Goal: Task Accomplishment & Management: Manage account settings

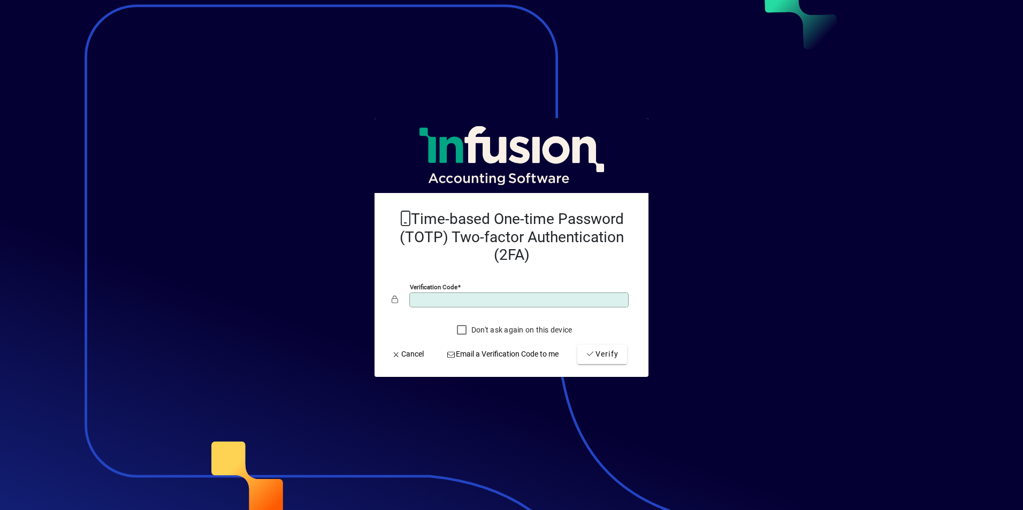
type input "******"
click at [577, 345] on button "Verify" at bounding box center [602, 354] width 50 height 19
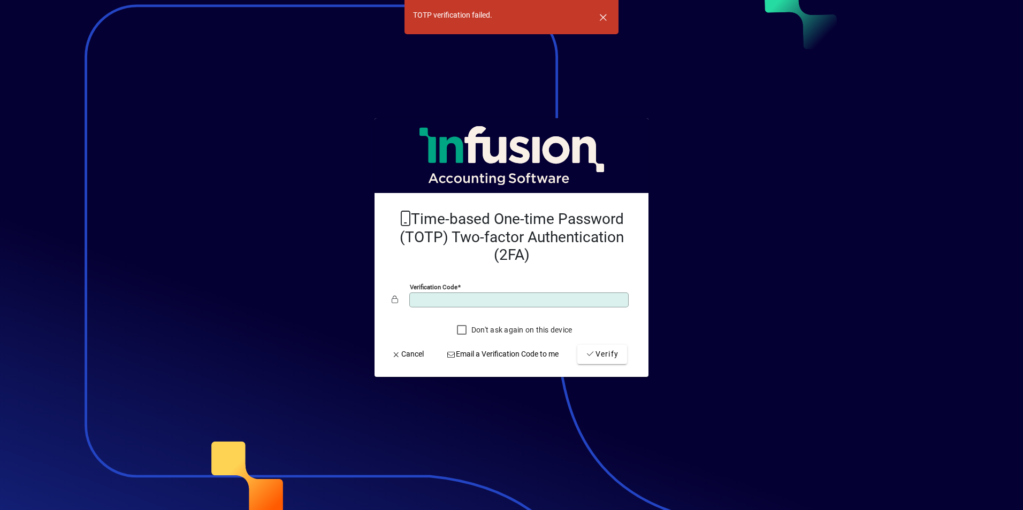
click at [577, 345] on button "Verify" at bounding box center [602, 354] width 50 height 19
click at [514, 298] on input "******" at bounding box center [520, 300] width 216 height 9
drag, startPoint x: 514, startPoint y: 298, endPoint x: 351, endPoint y: 304, distance: 163.2
click at [351, 304] on app-login-layout "TOTP verification failed. TOTP verification failed. Time-based One-time Passwor…" at bounding box center [511, 255] width 1023 height 510
type input "******"
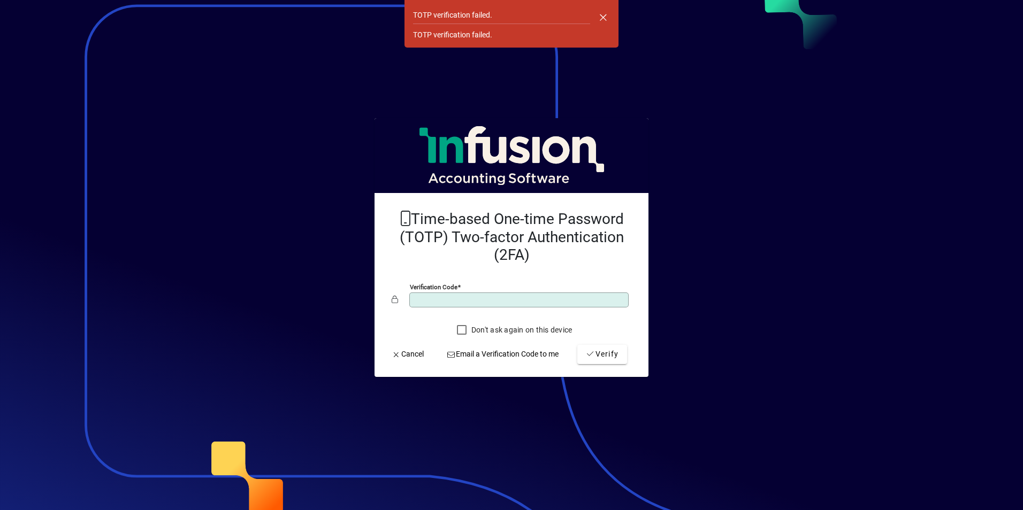
click at [577, 345] on button "Verify" at bounding box center [602, 354] width 50 height 19
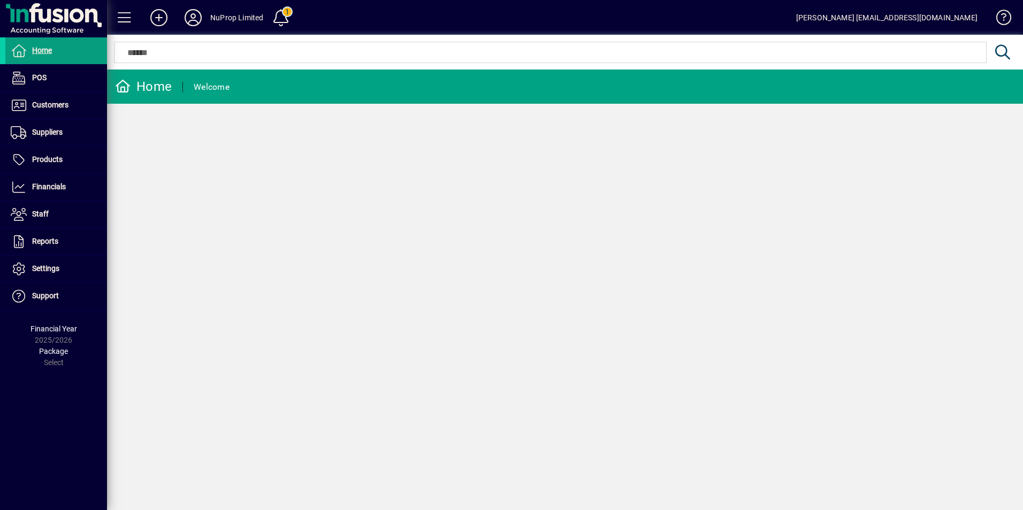
click at [229, 19] on div "NuProp Limited" at bounding box center [236, 17] width 53 height 17
click at [185, 17] on icon at bounding box center [192, 17] width 21 height 17
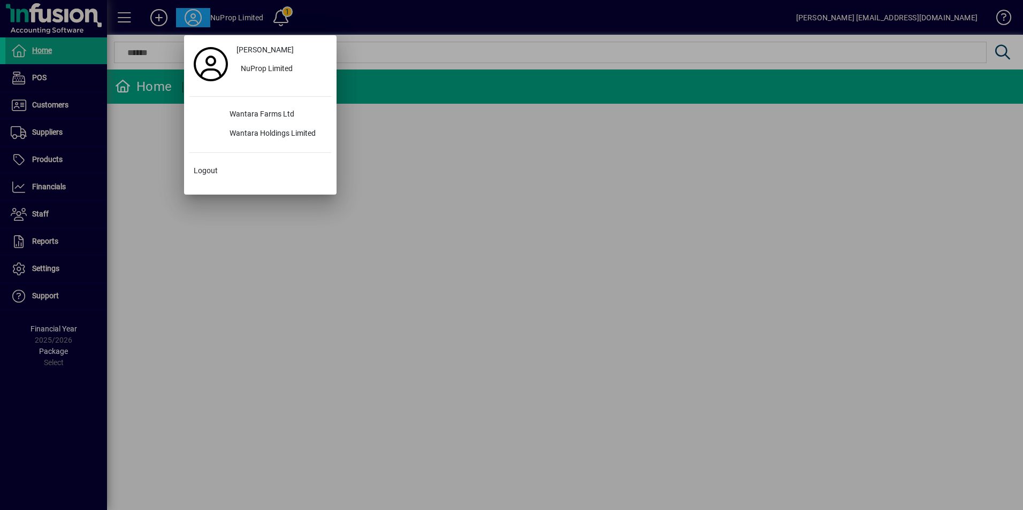
click at [287, 204] on div at bounding box center [511, 255] width 1023 height 510
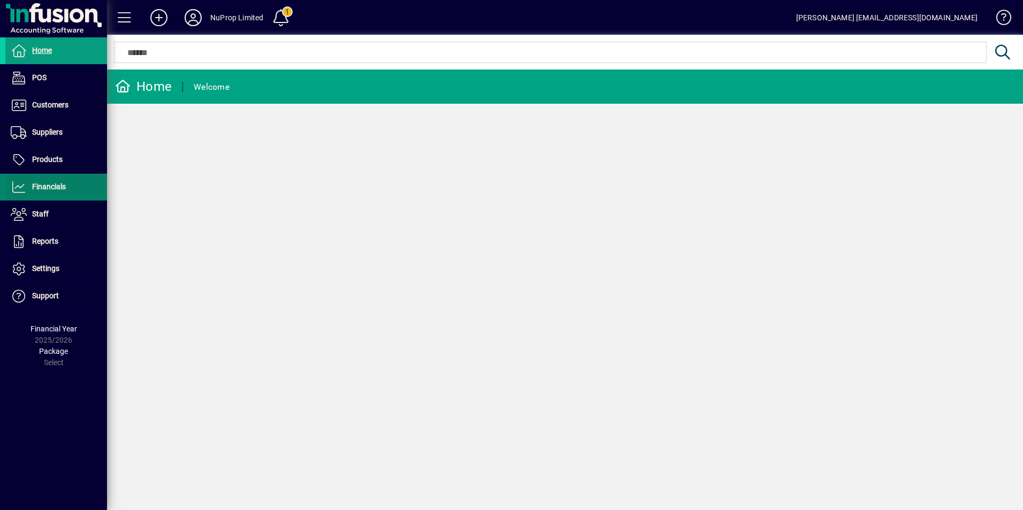
click at [47, 189] on span "Financials" at bounding box center [49, 186] width 34 height 9
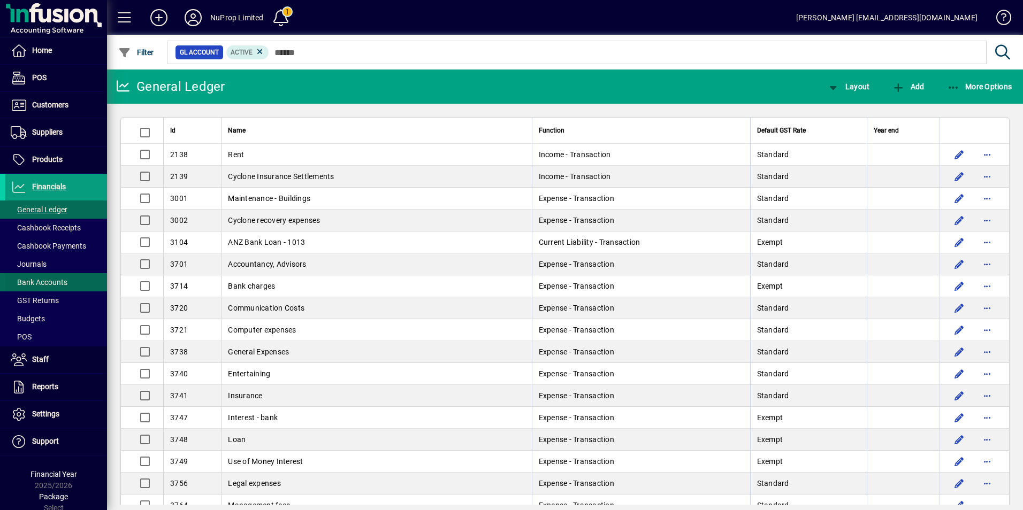
click at [43, 283] on span "Bank Accounts" at bounding box center [39, 282] width 57 height 9
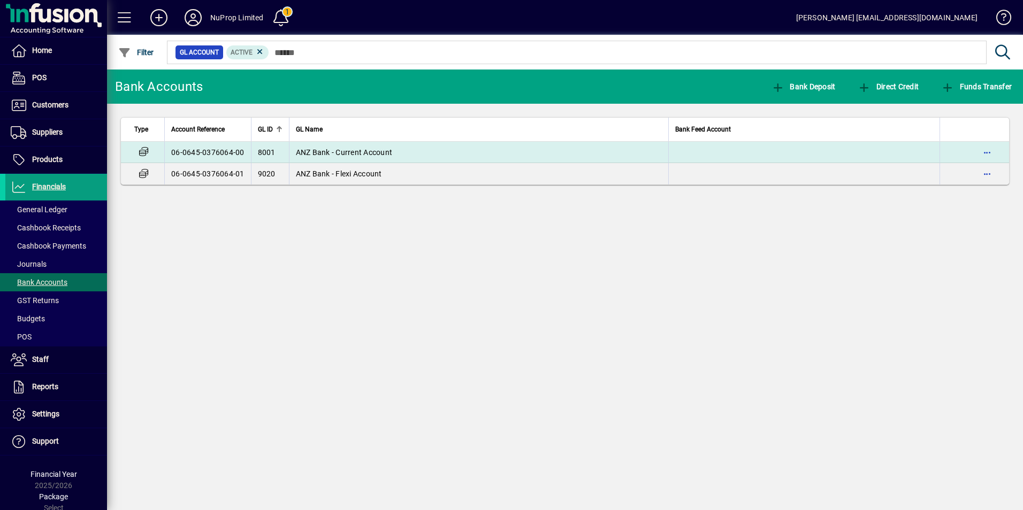
click at [297, 154] on span "ANZ Bank - Current Account" at bounding box center [344, 152] width 97 height 9
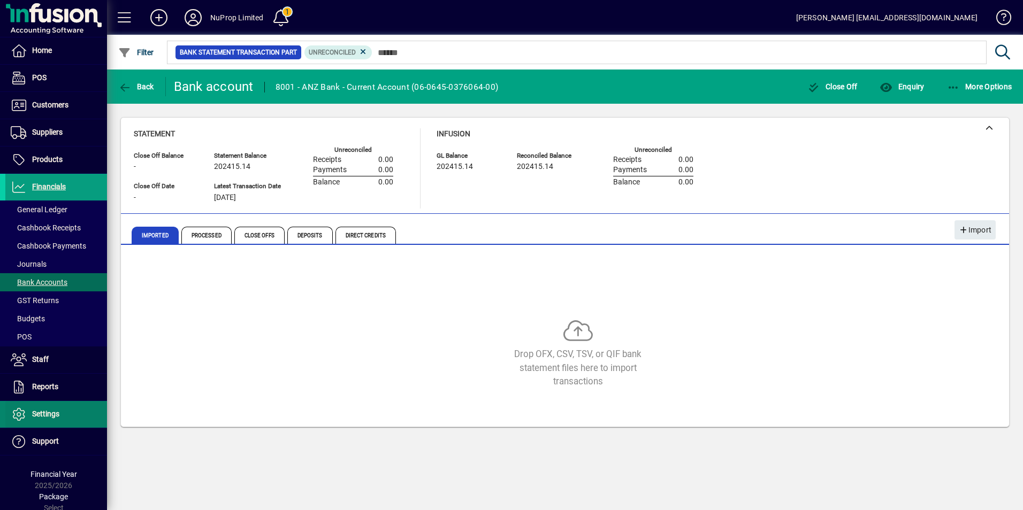
click at [44, 404] on span at bounding box center [56, 415] width 102 height 26
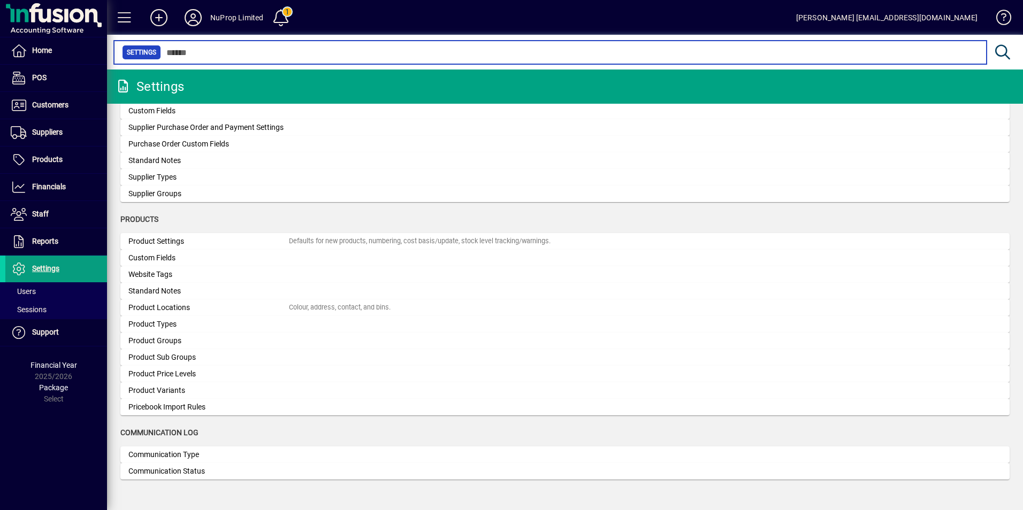
scroll to position [435, 0]
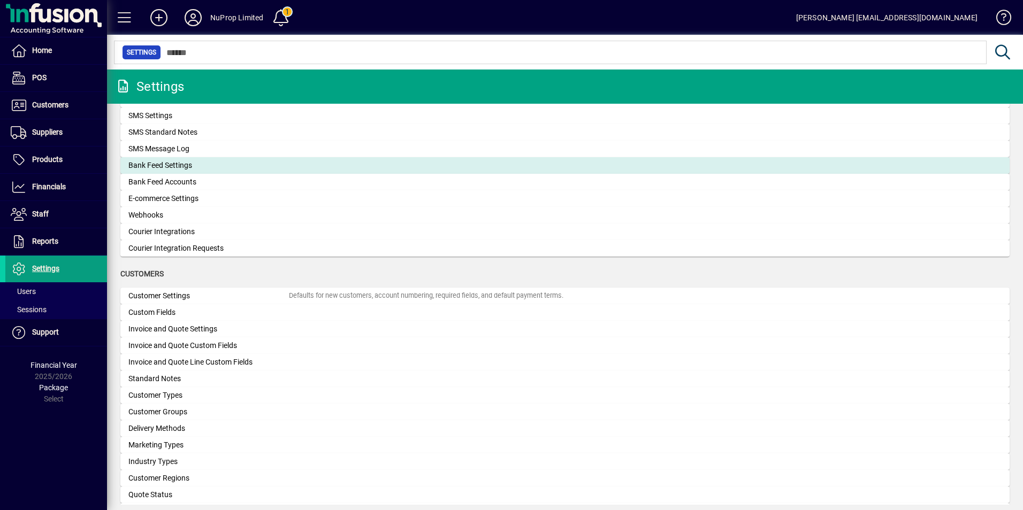
click at [173, 163] on div "Bank Feed Settings" at bounding box center [208, 165] width 160 height 11
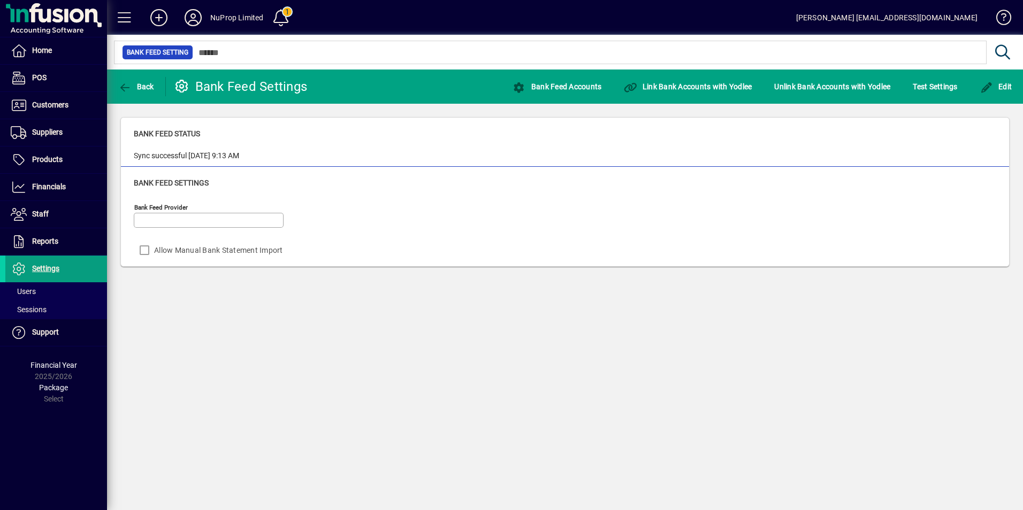
type input "******"
click at [133, 132] on div "Bank Feed Status Sync successful 13/08/2025 9:13 AM" at bounding box center [565, 142] width 888 height 49
drag, startPoint x: 135, startPoint y: 132, endPoint x: 266, endPoint y: 153, distance: 132.8
click at [266, 153] on div "Bank Feed Status Sync successful 13/08/2025 9:13 AM" at bounding box center [565, 144] width 862 height 33
copy div "Bank Feed Status Sync successful 13/08/2025 9:13 AM"
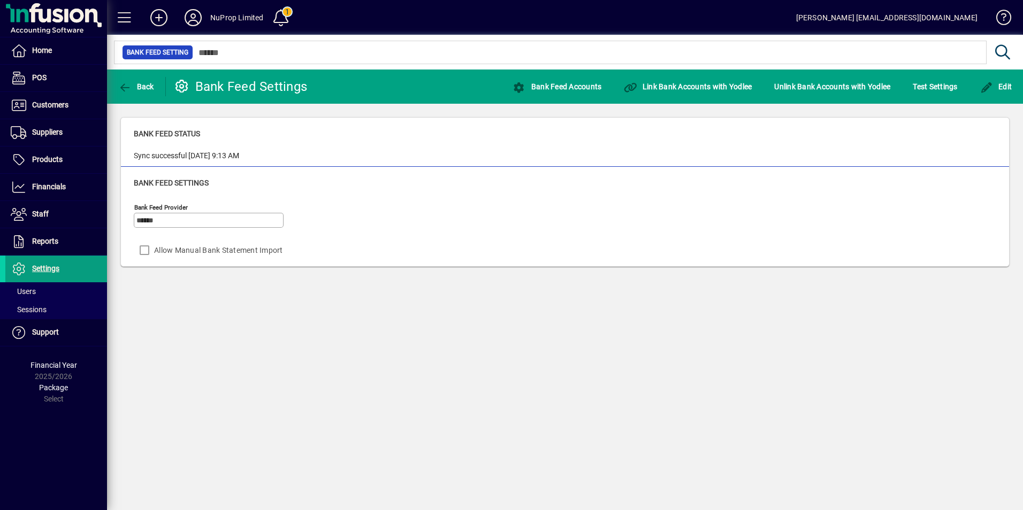
click at [470, 289] on div "Back Bank Feed Settings Bank Feed Accounts Link Bank Accounts with Yodlee Unlin…" at bounding box center [565, 290] width 916 height 441
click at [280, 17] on span at bounding box center [281, 18] width 26 height 26
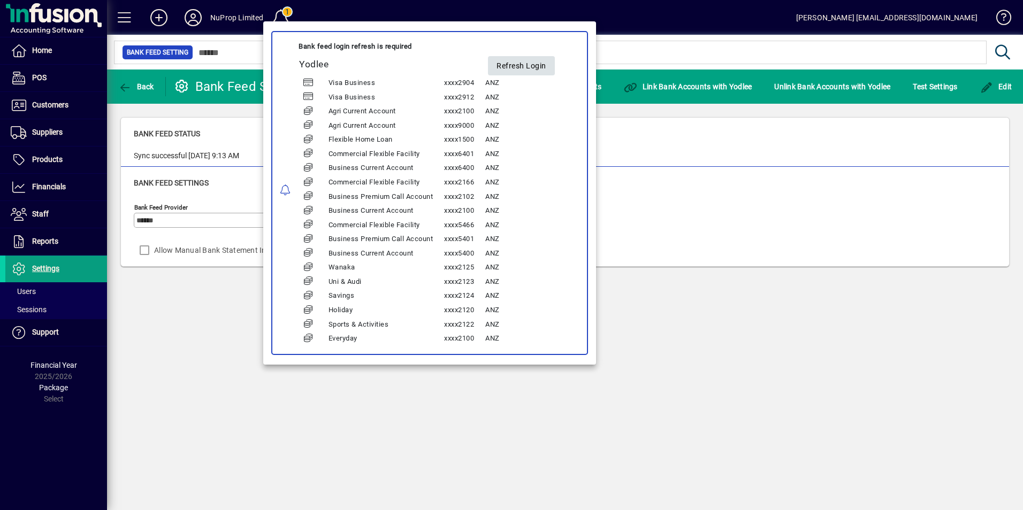
click at [523, 69] on span "Refresh Login" at bounding box center [521, 66] width 50 height 18
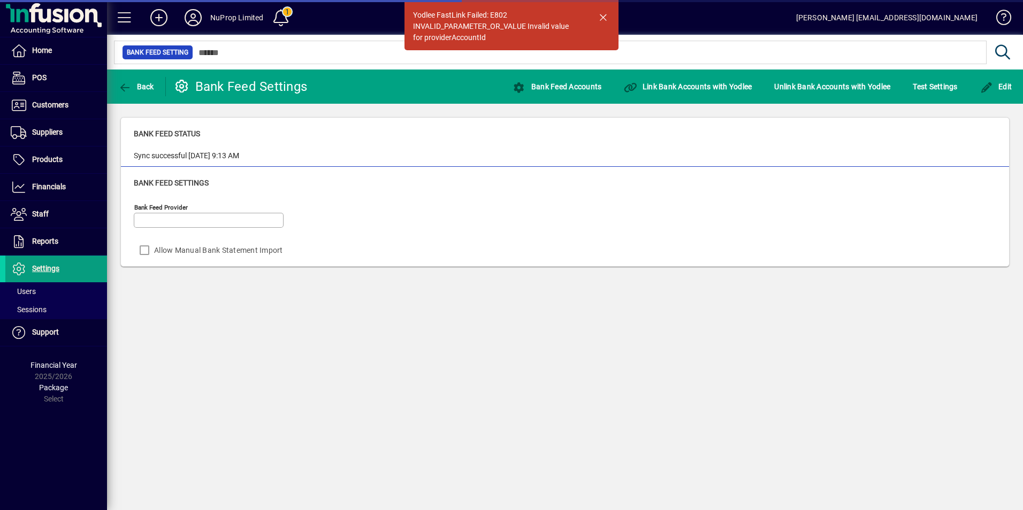
type input "******"
click at [282, 12] on span at bounding box center [281, 18] width 26 height 26
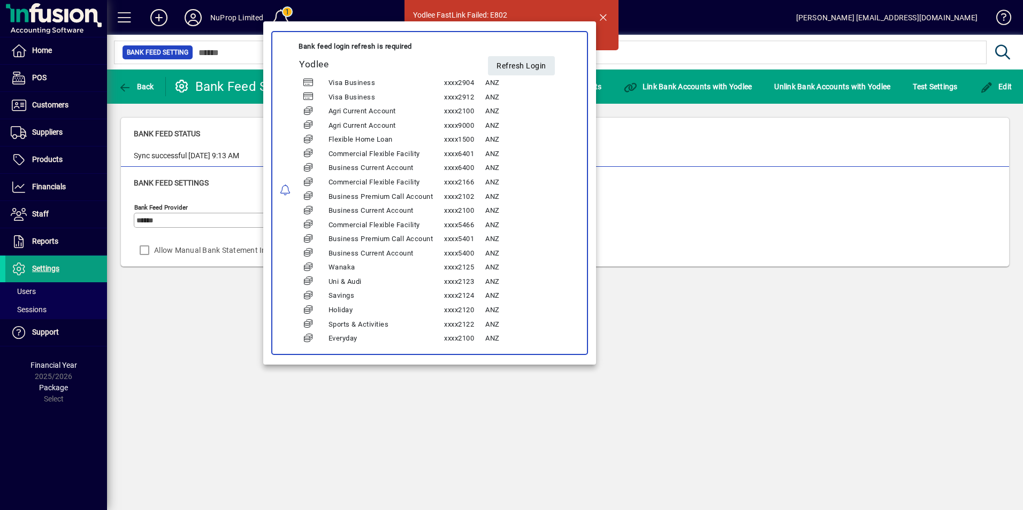
click at [711, 286] on div at bounding box center [511, 255] width 1023 height 510
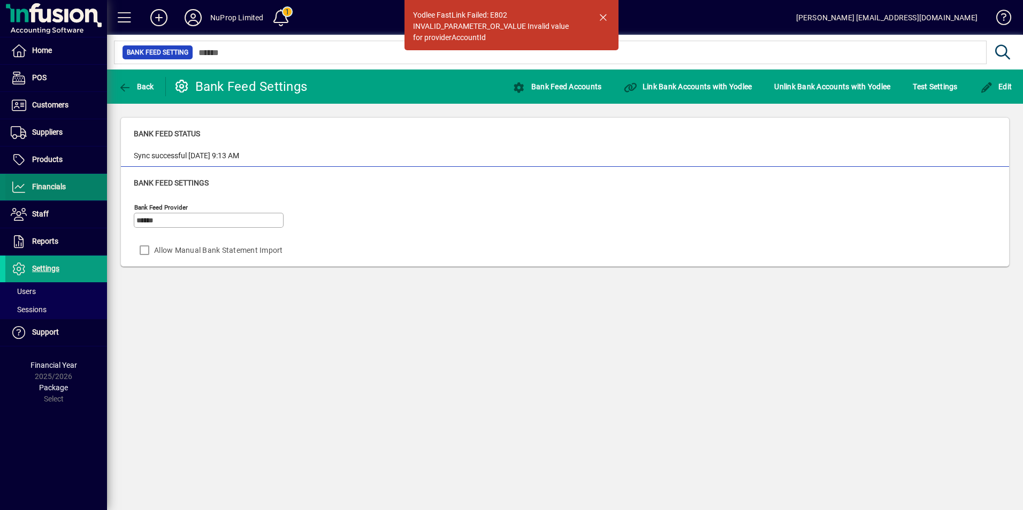
click at [28, 185] on span "Financials" at bounding box center [35, 187] width 60 height 13
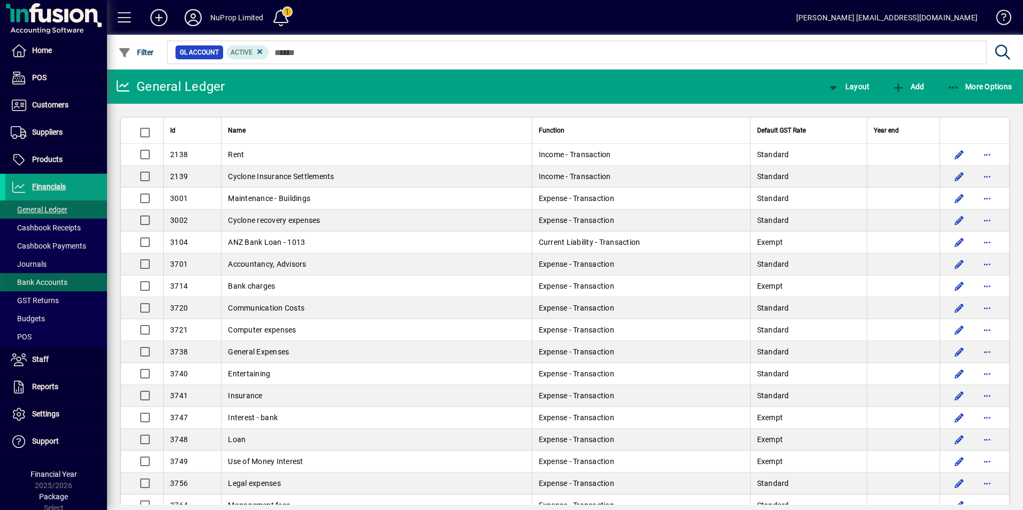
click at [43, 281] on span "Bank Accounts" at bounding box center [39, 282] width 57 height 9
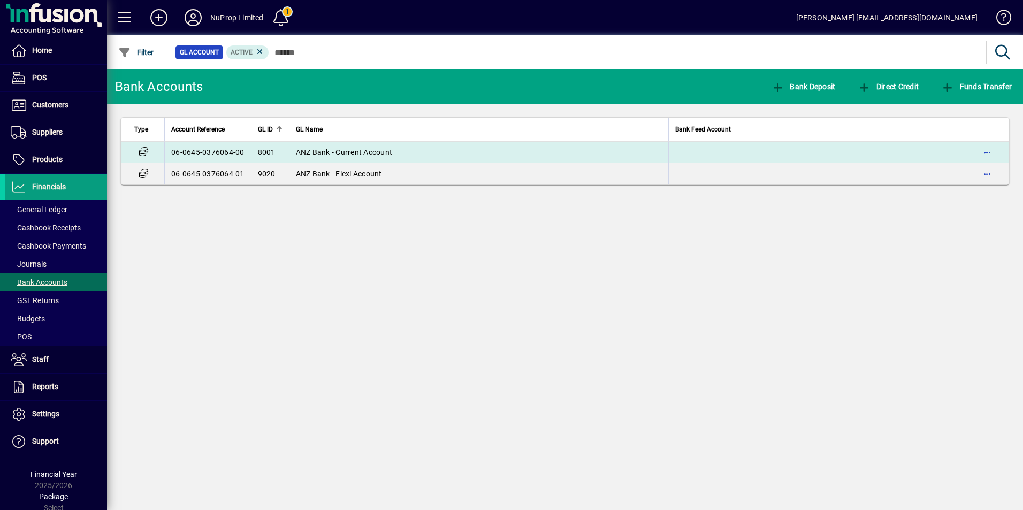
click at [319, 155] on span "ANZ Bank - Current Account" at bounding box center [344, 152] width 97 height 9
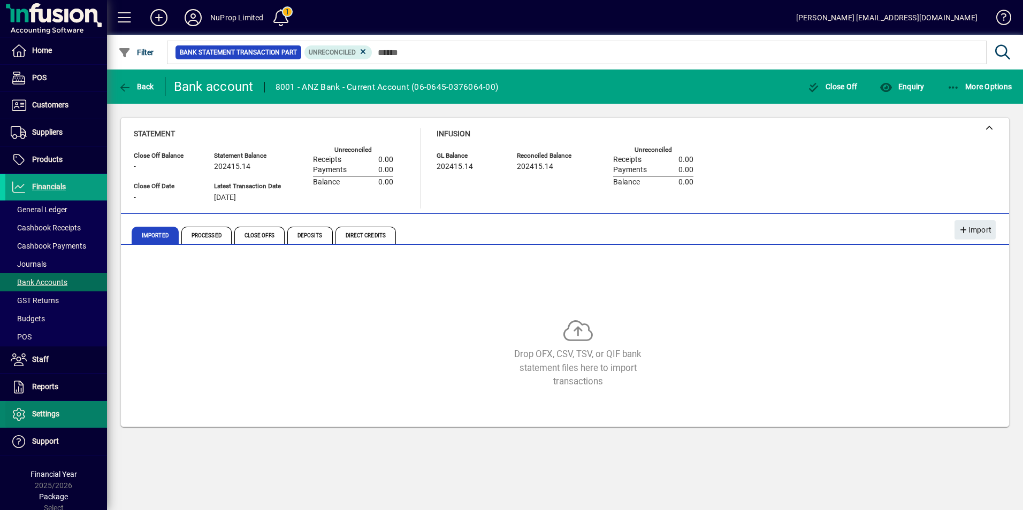
click at [45, 410] on span "Settings" at bounding box center [45, 414] width 27 height 9
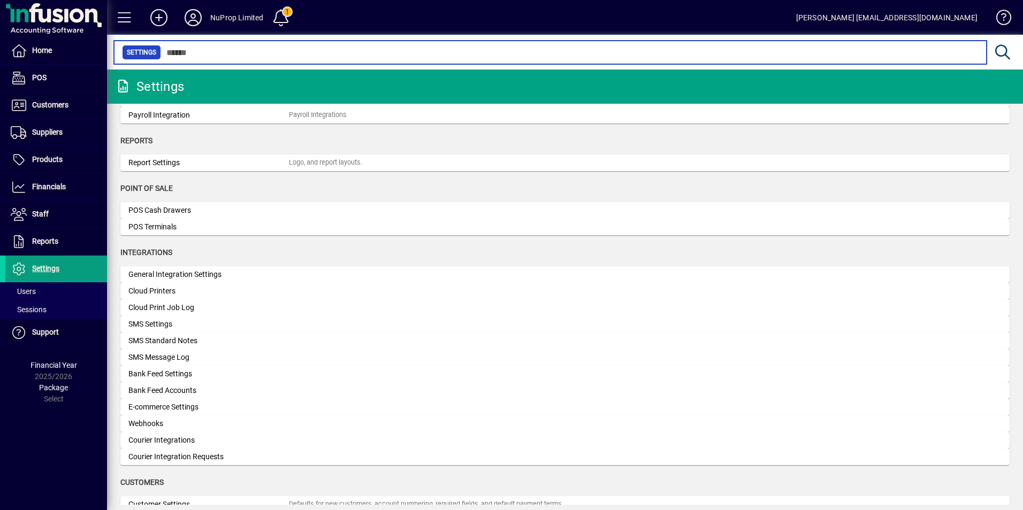
scroll to position [321, 0]
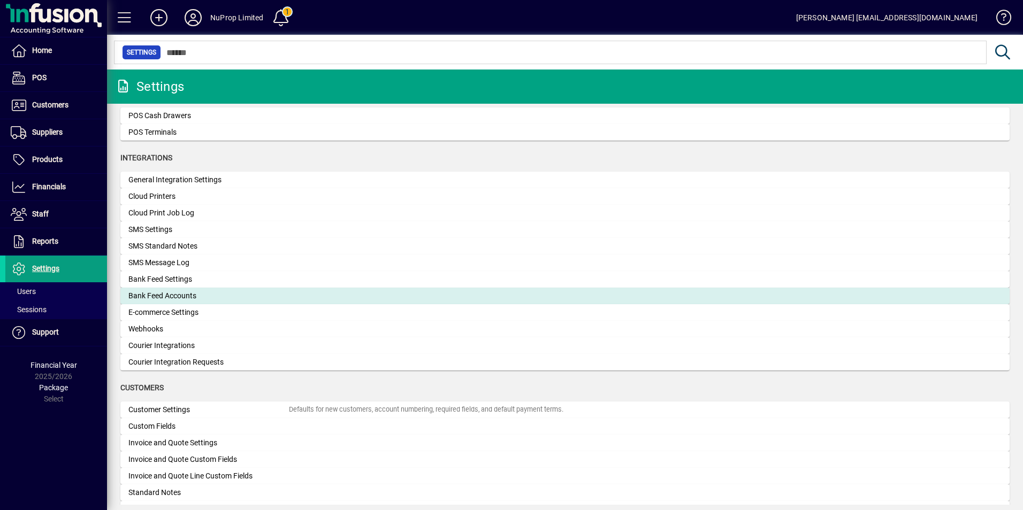
click at [178, 295] on div "Bank Feed Accounts" at bounding box center [208, 295] width 160 height 11
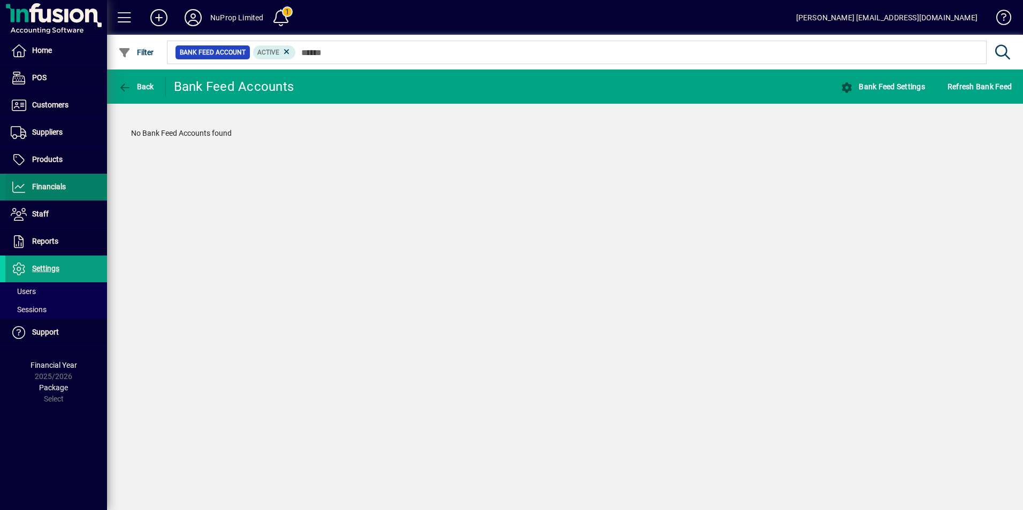
click at [51, 184] on span "Financials" at bounding box center [49, 186] width 34 height 9
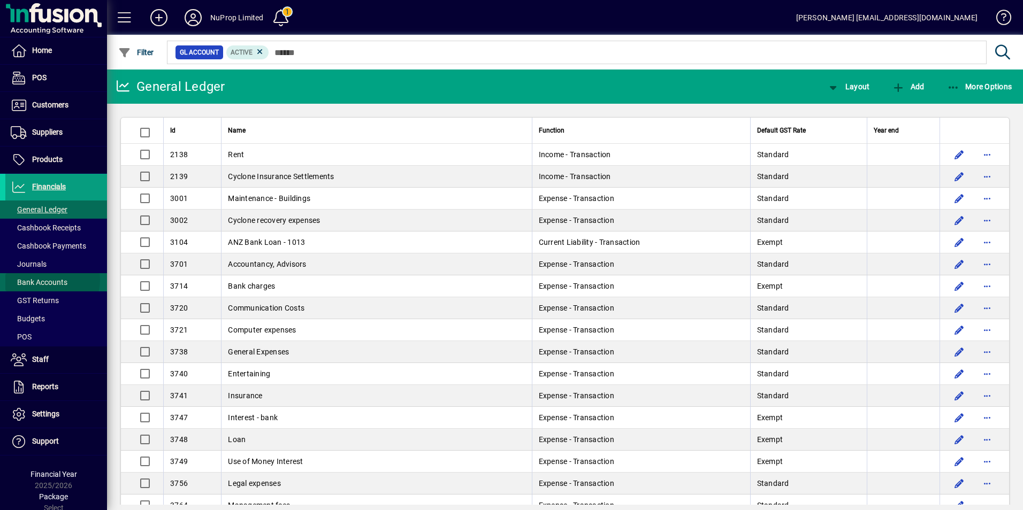
click at [47, 280] on span "Bank Accounts" at bounding box center [39, 282] width 57 height 9
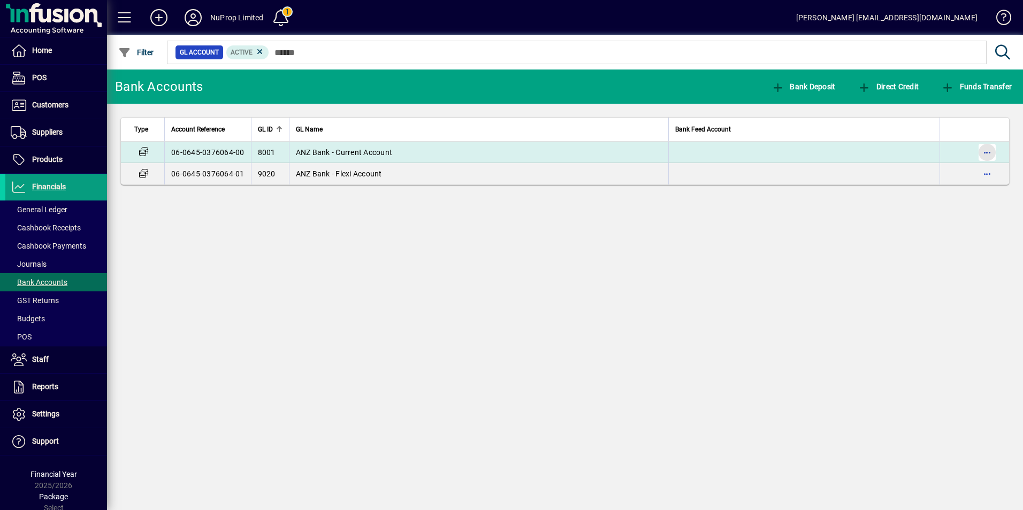
click at [994, 149] on span "button" at bounding box center [987, 153] width 26 height 26
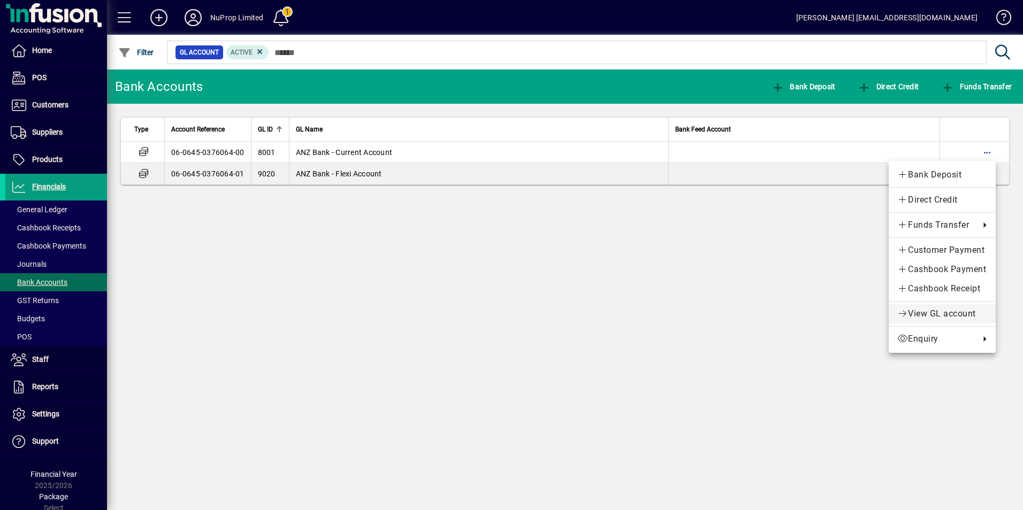
click at [934, 312] on span "View GL account" at bounding box center [942, 314] width 90 height 13
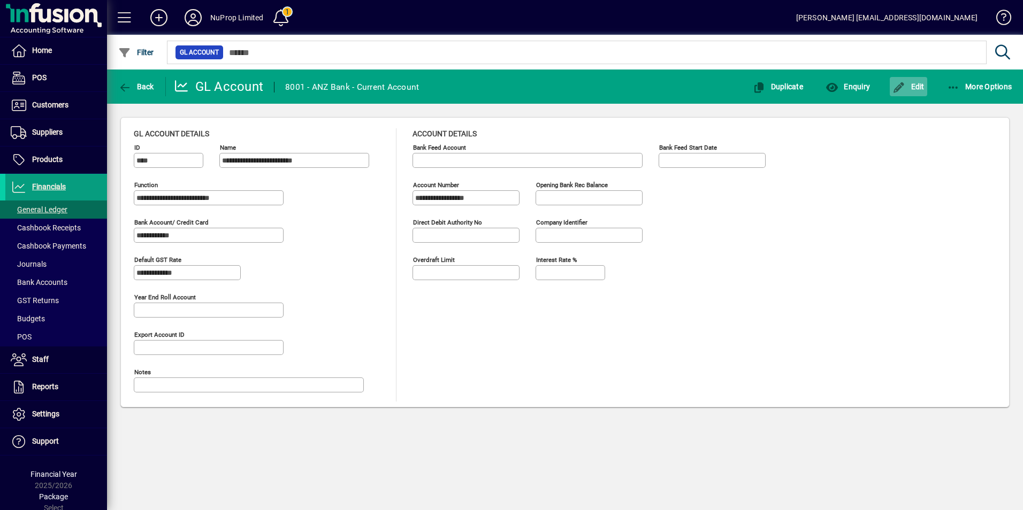
click at [917, 88] on span "Edit" at bounding box center [908, 86] width 32 height 9
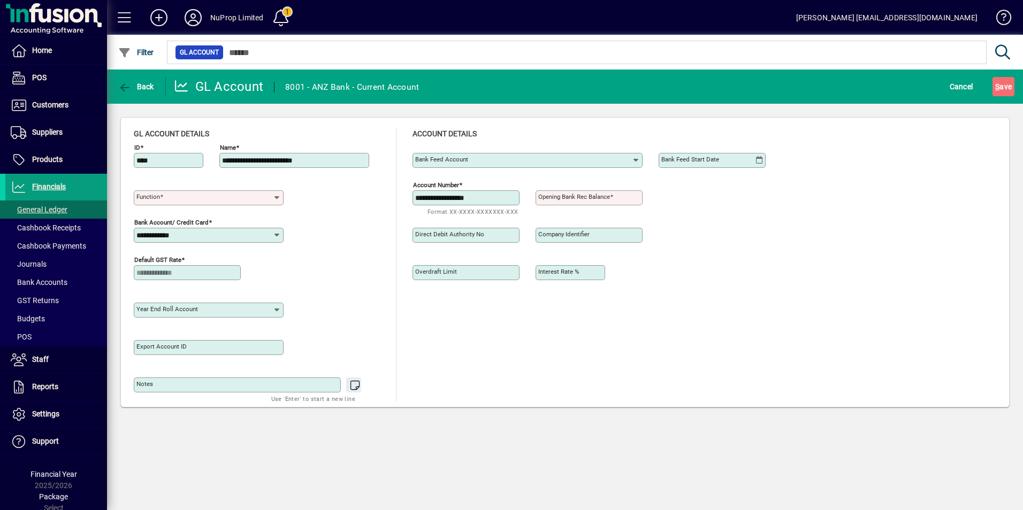
type input "**********"
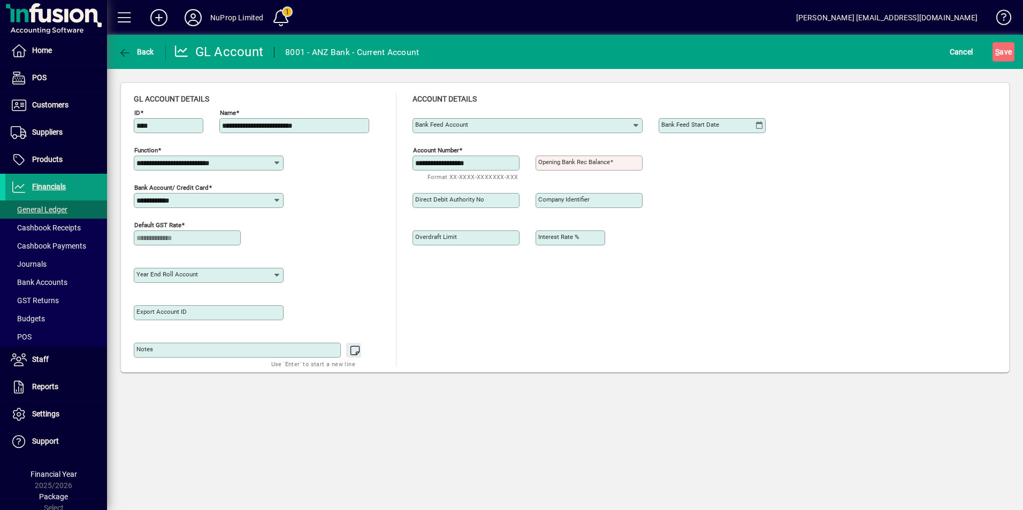
click at [578, 124] on input "Bank Feed Account" at bounding box center [523, 125] width 216 height 9
click at [634, 122] on icon at bounding box center [635, 125] width 9 height 9
click at [732, 199] on div "Direct debit authority no Company identifier" at bounding box center [596, 198] width 369 height 37
click at [283, 18] on span at bounding box center [281, 18] width 26 height 26
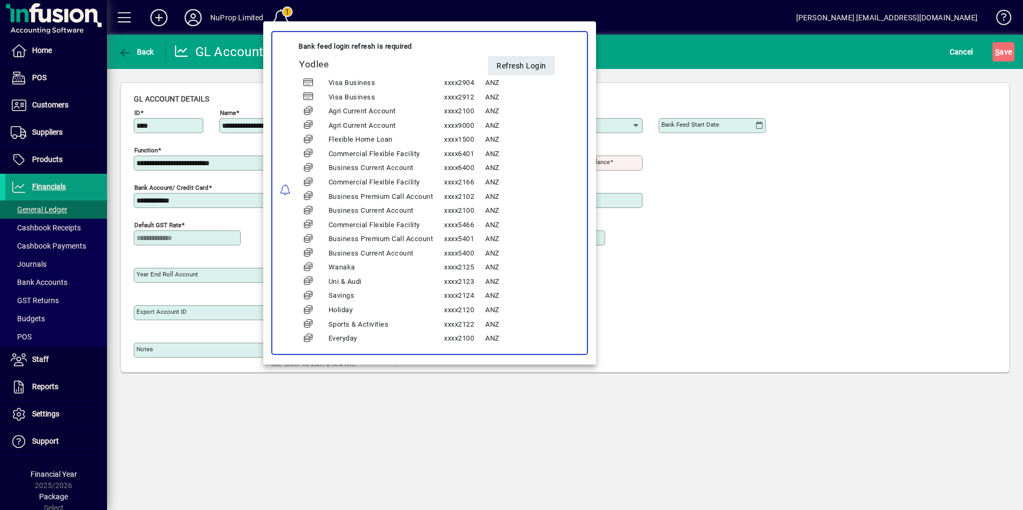
click at [227, 17] on div at bounding box center [511, 255] width 1023 height 510
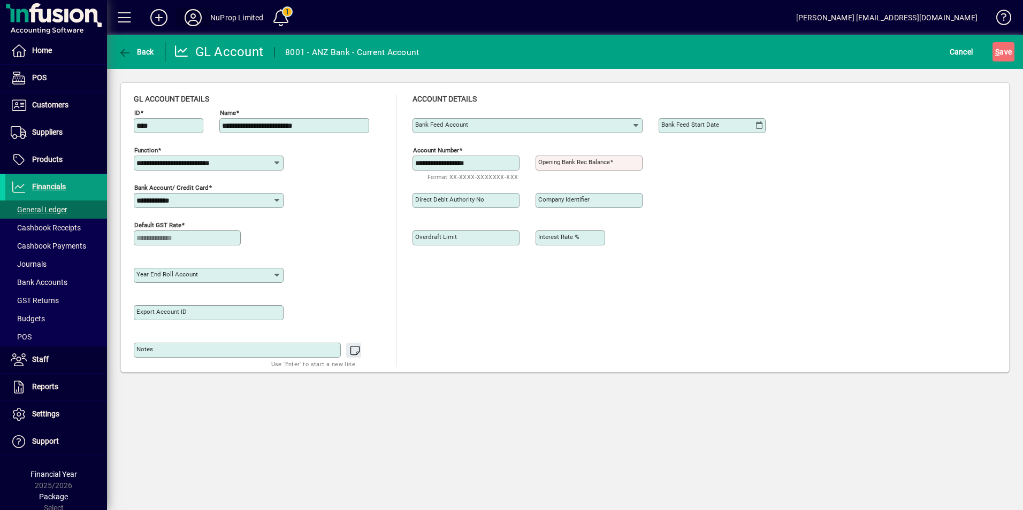
click at [185, 14] on icon at bounding box center [192, 17] width 21 height 17
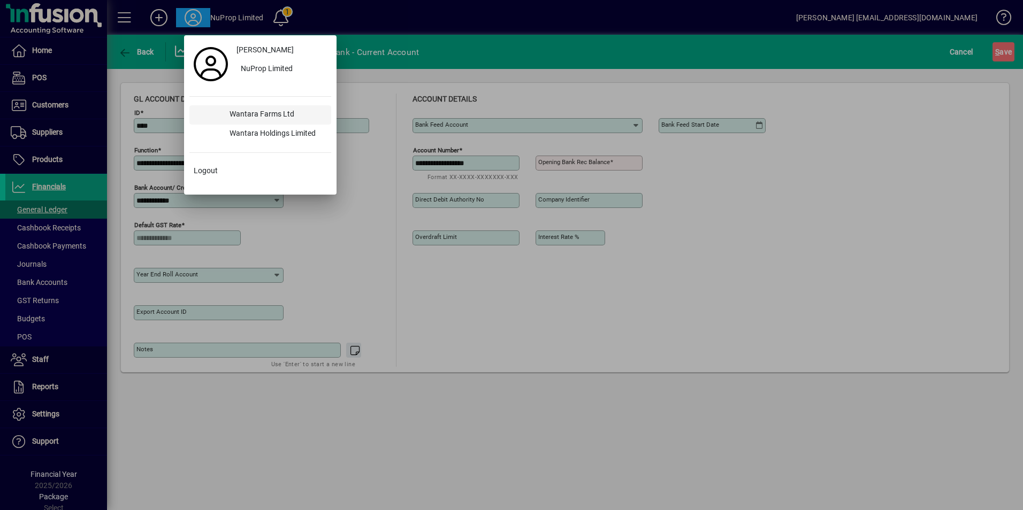
click at [268, 117] on div "Wantara Farms Ltd" at bounding box center [276, 114] width 110 height 19
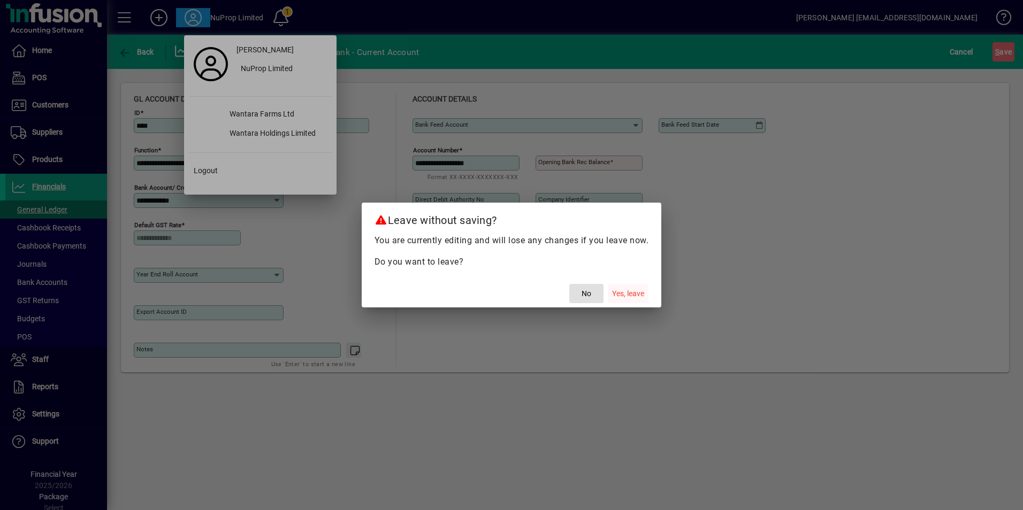
click at [620, 288] on button "Yes, leave" at bounding box center [628, 293] width 41 height 19
